Goal: Check status

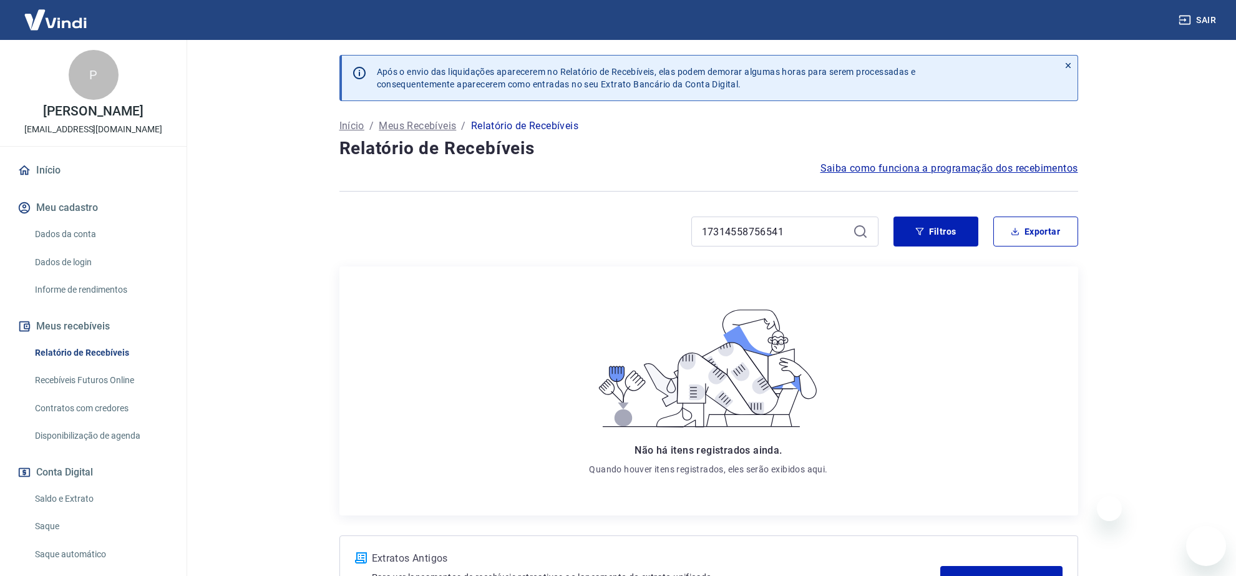
click at [615, 230] on div "17314558756541" at bounding box center [608, 232] width 539 height 30
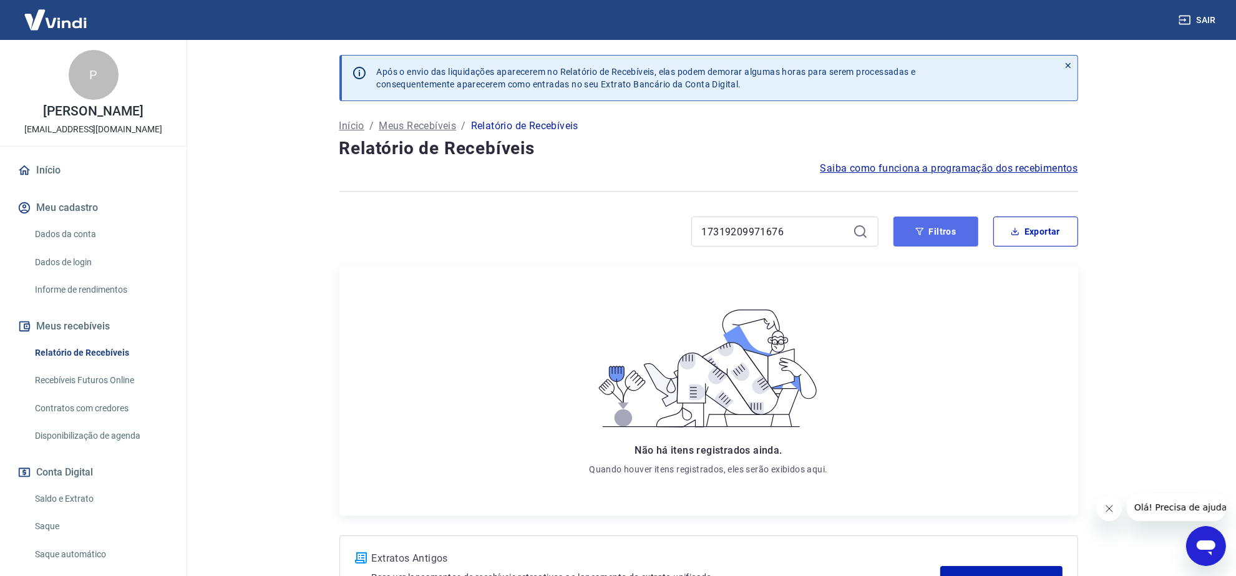
click at [929, 231] on button "Filtros" at bounding box center [936, 232] width 85 height 30
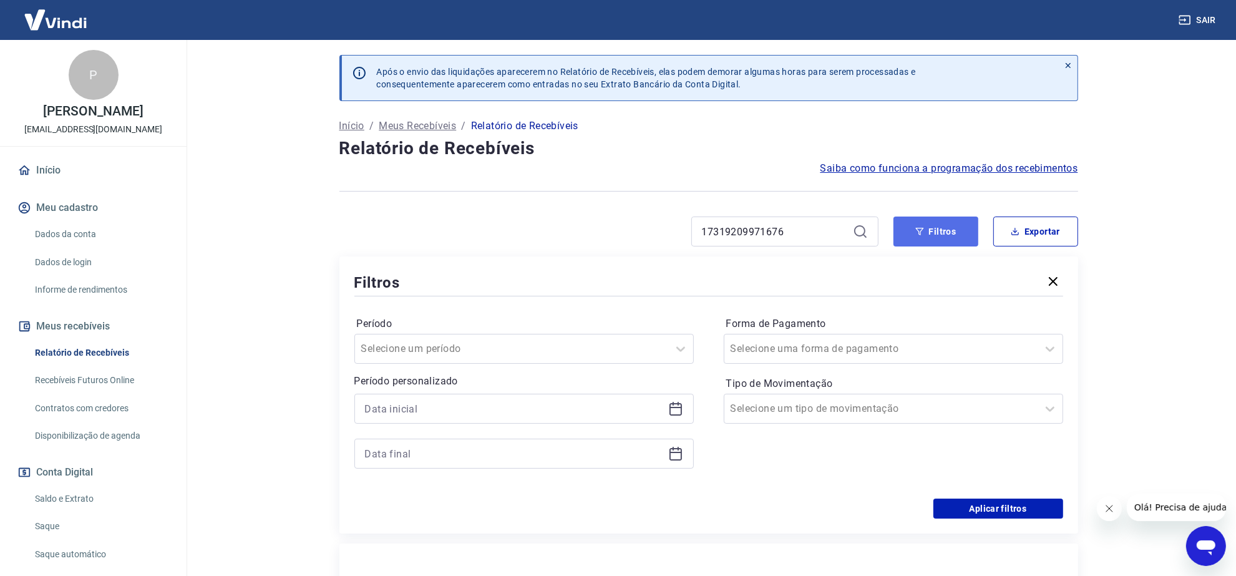
scroll to position [78, 0]
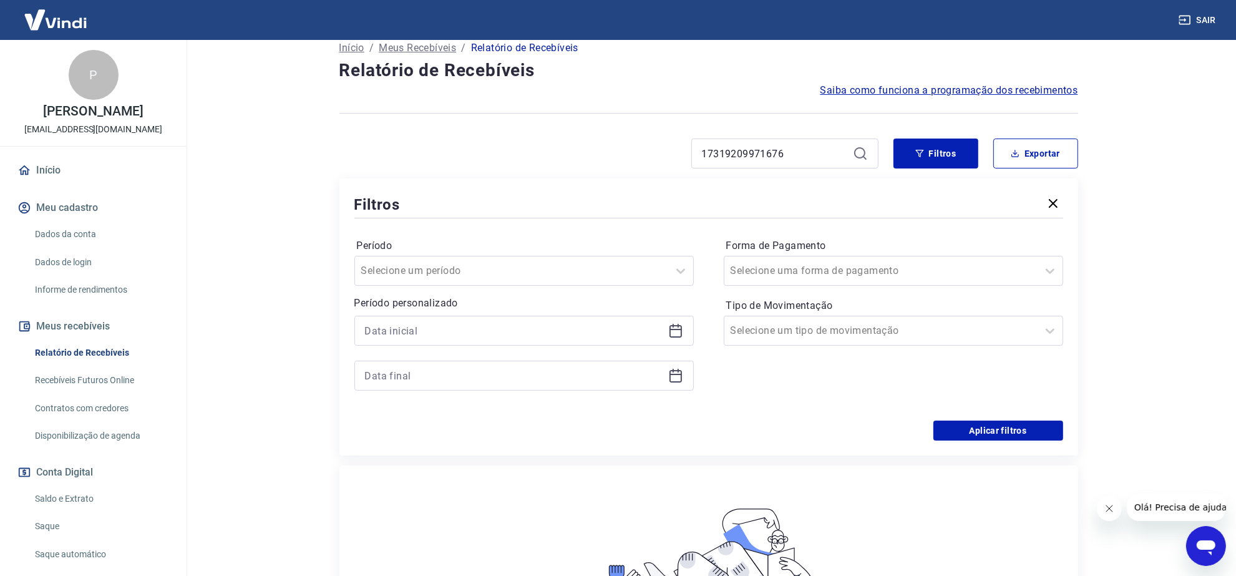
click at [1050, 205] on icon "button" at bounding box center [1053, 203] width 15 height 15
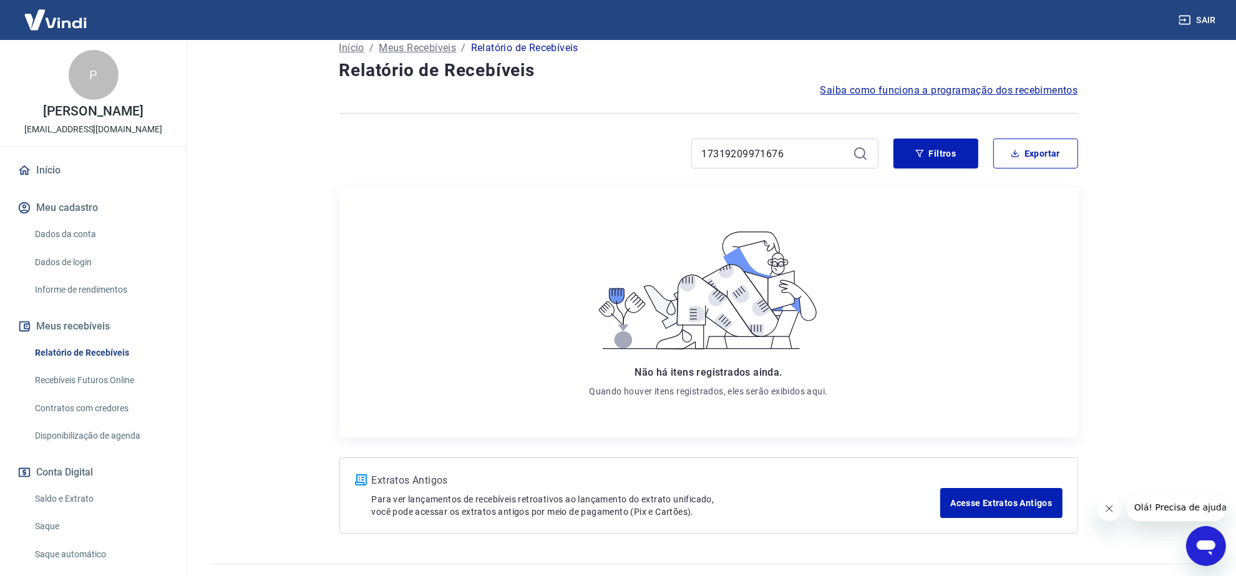
click at [856, 155] on icon at bounding box center [860, 153] width 15 height 15
drag, startPoint x: 802, startPoint y: 151, endPoint x: 547, endPoint y: 122, distance: 256.2
click at [547, 122] on div "Após o envio das liquidações aparecerem no Relatório de Recebíveis, elas podem …" at bounding box center [708, 255] width 769 height 587
paste input "40135371"
type input "17319240135371"
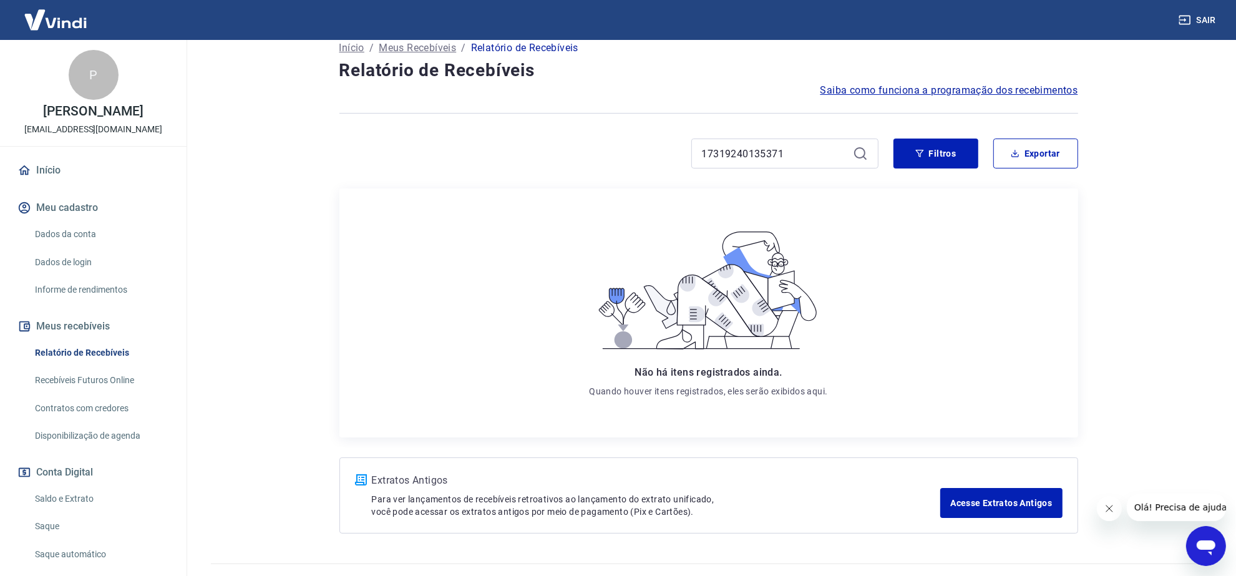
click at [861, 155] on icon at bounding box center [860, 153] width 15 height 15
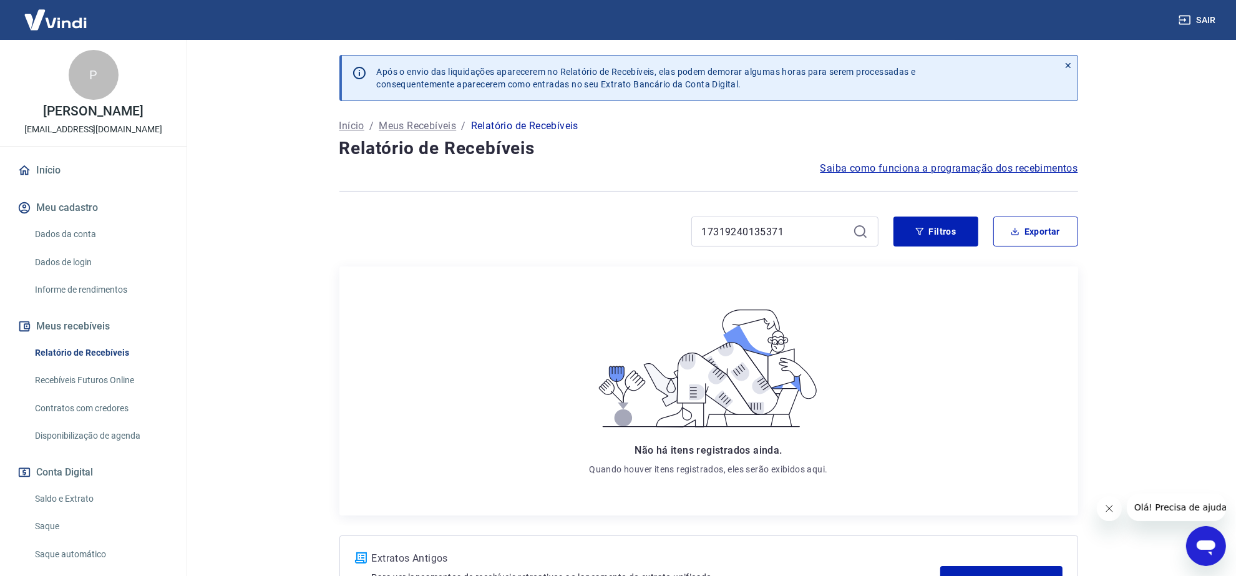
scroll to position [106, 0]
